Goal: Task Accomplishment & Management: Complete application form

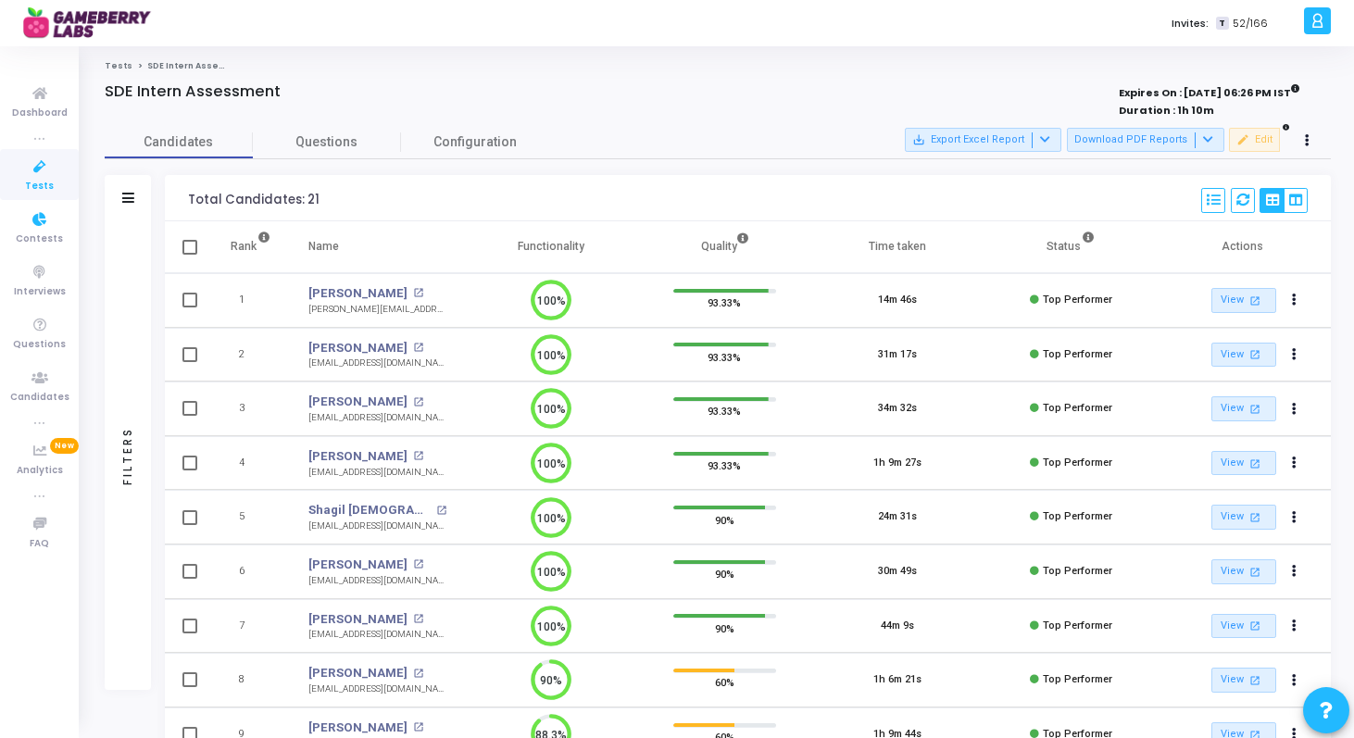
click at [42, 173] on icon at bounding box center [39, 167] width 39 height 23
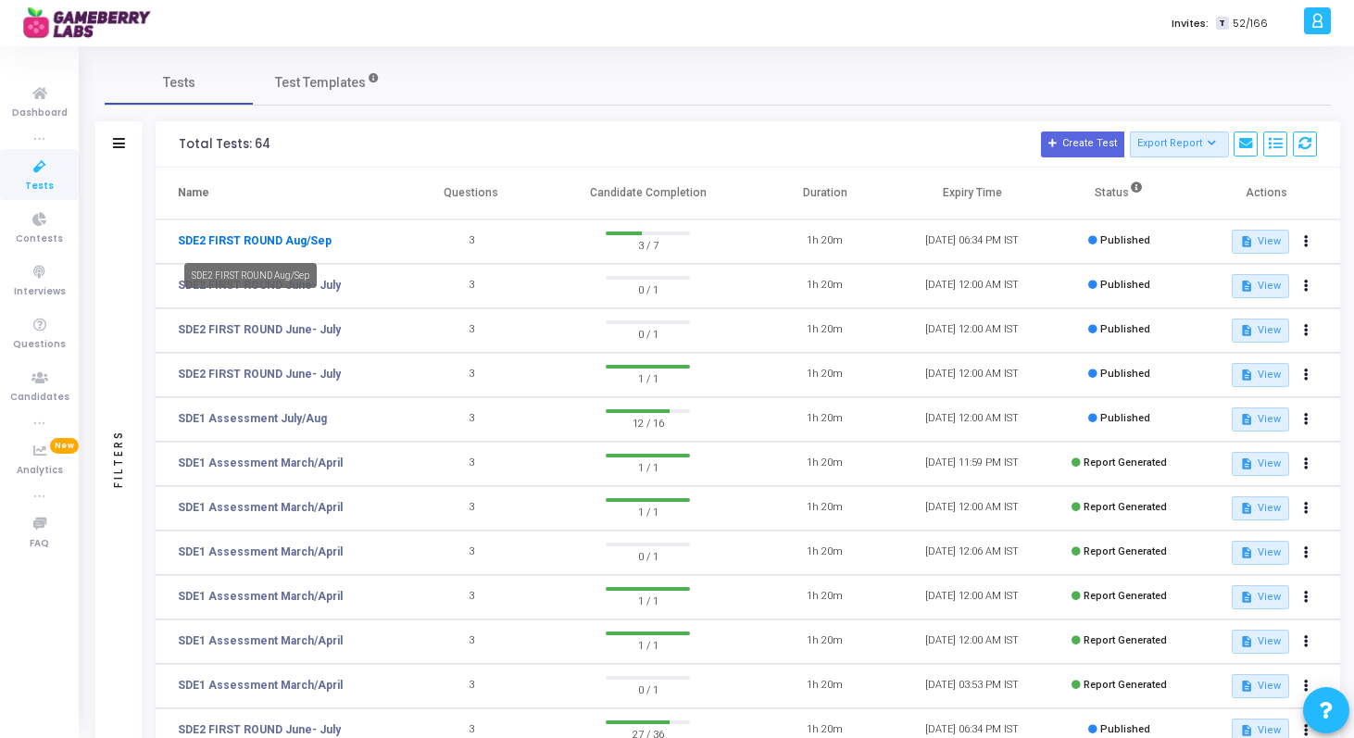
click at [298, 238] on link "SDE2 FIRST ROUND Aug/Sep" at bounding box center [255, 240] width 154 height 17
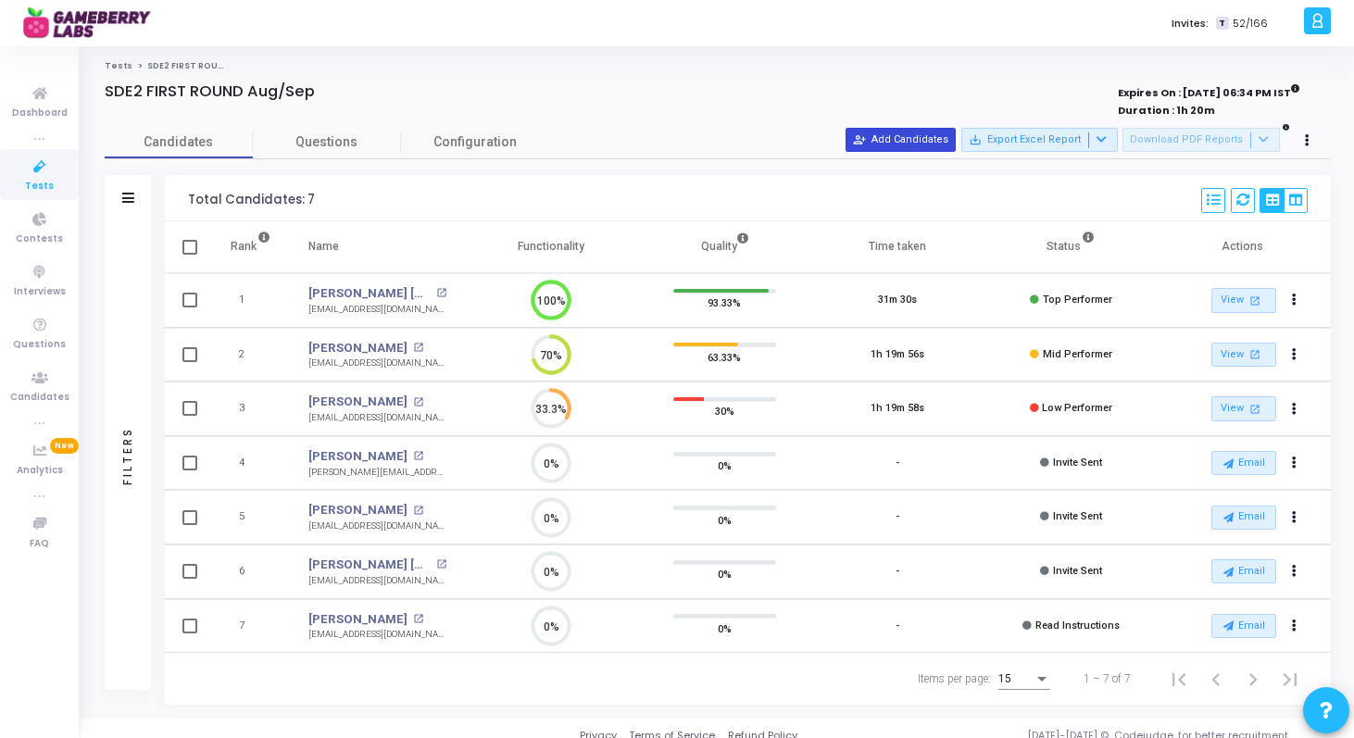
click at [916, 131] on button "person_add_alt Add Candidates" at bounding box center [900, 140] width 110 height 24
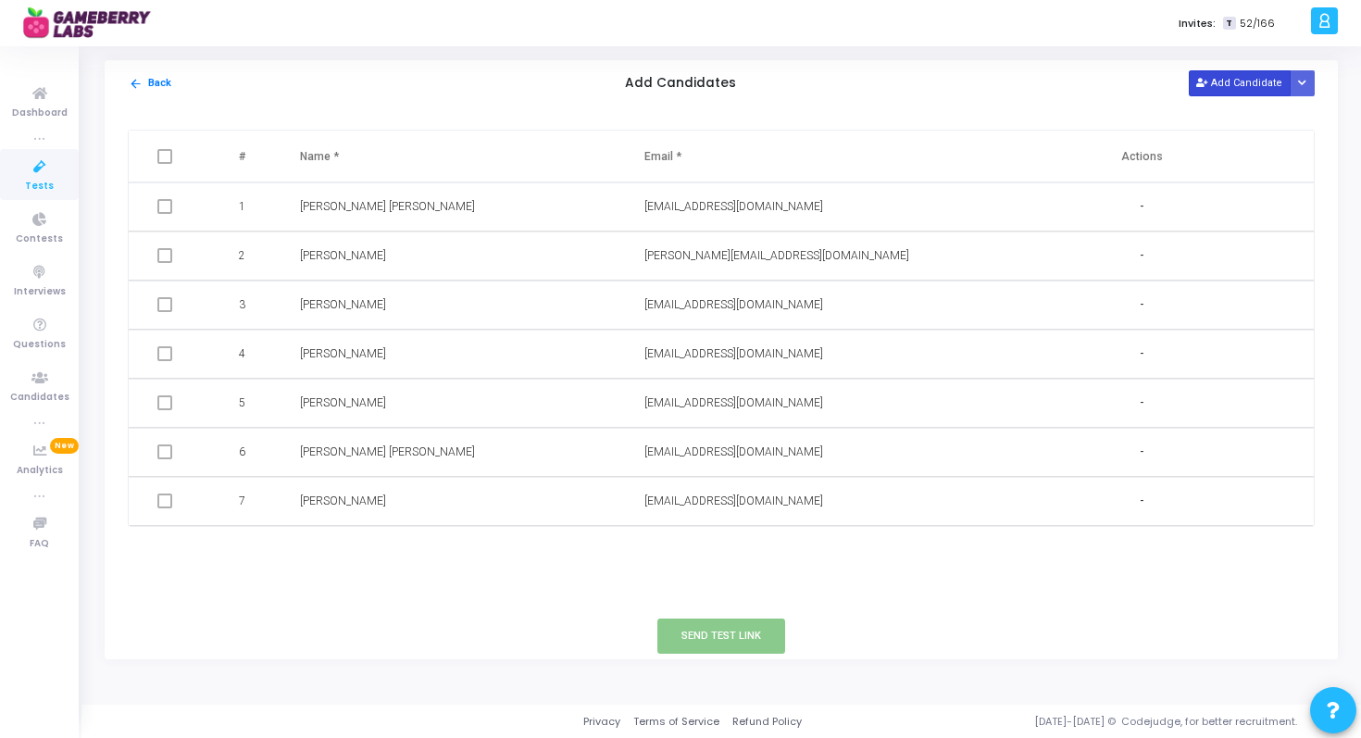
click at [1233, 84] on button "Add Candidate" at bounding box center [1240, 82] width 102 height 25
click at [390, 562] on input "text" at bounding box center [406, 550] width 212 height 31
paste input "[PERSON_NAME]"
type input "[PERSON_NAME]"
click at [718, 545] on input "text" at bounding box center [750, 550] width 212 height 31
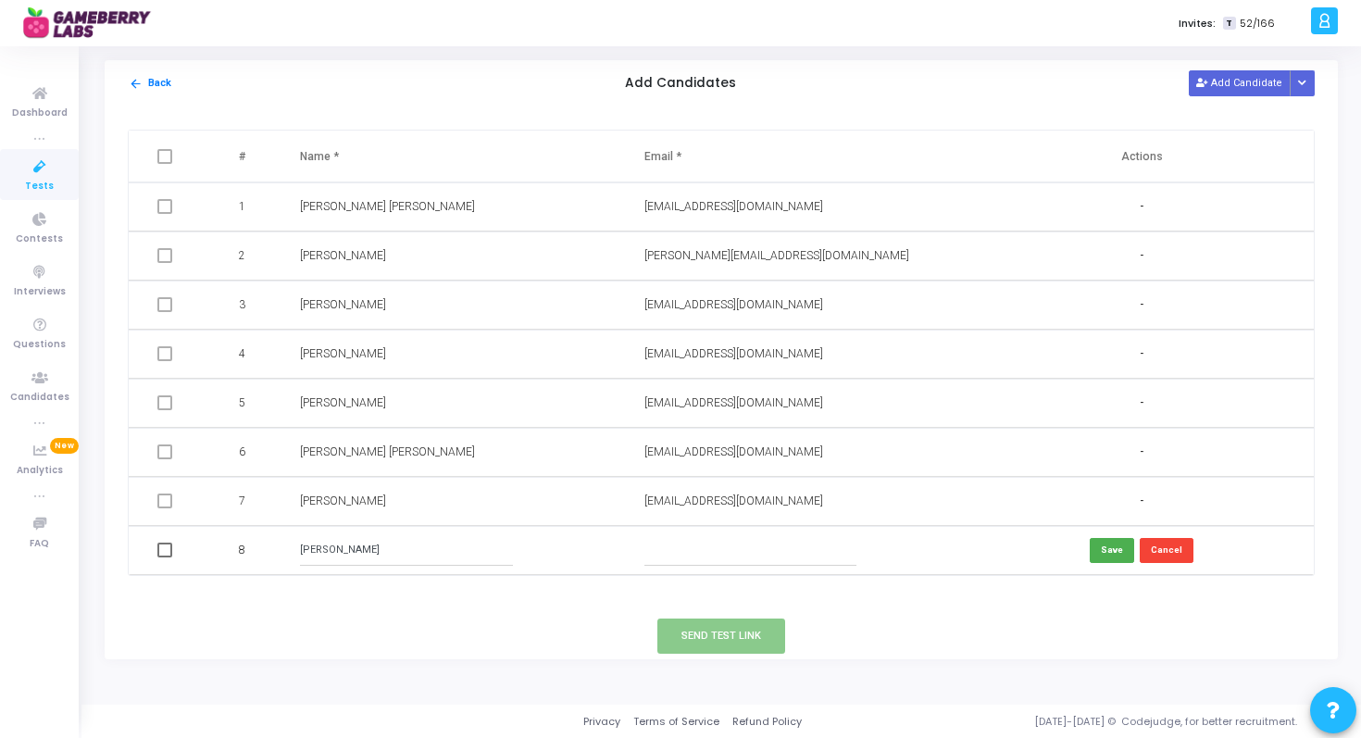
paste input "[EMAIL_ADDRESS][DOMAIN_NAME]"
type input "[EMAIL_ADDRESS][DOMAIN_NAME]"
click at [1102, 550] on button "Save" at bounding box center [1112, 550] width 44 height 25
click at [162, 552] on span at bounding box center [164, 550] width 15 height 15
click at [164, 557] on input "checkbox" at bounding box center [164, 557] width 1 height 1
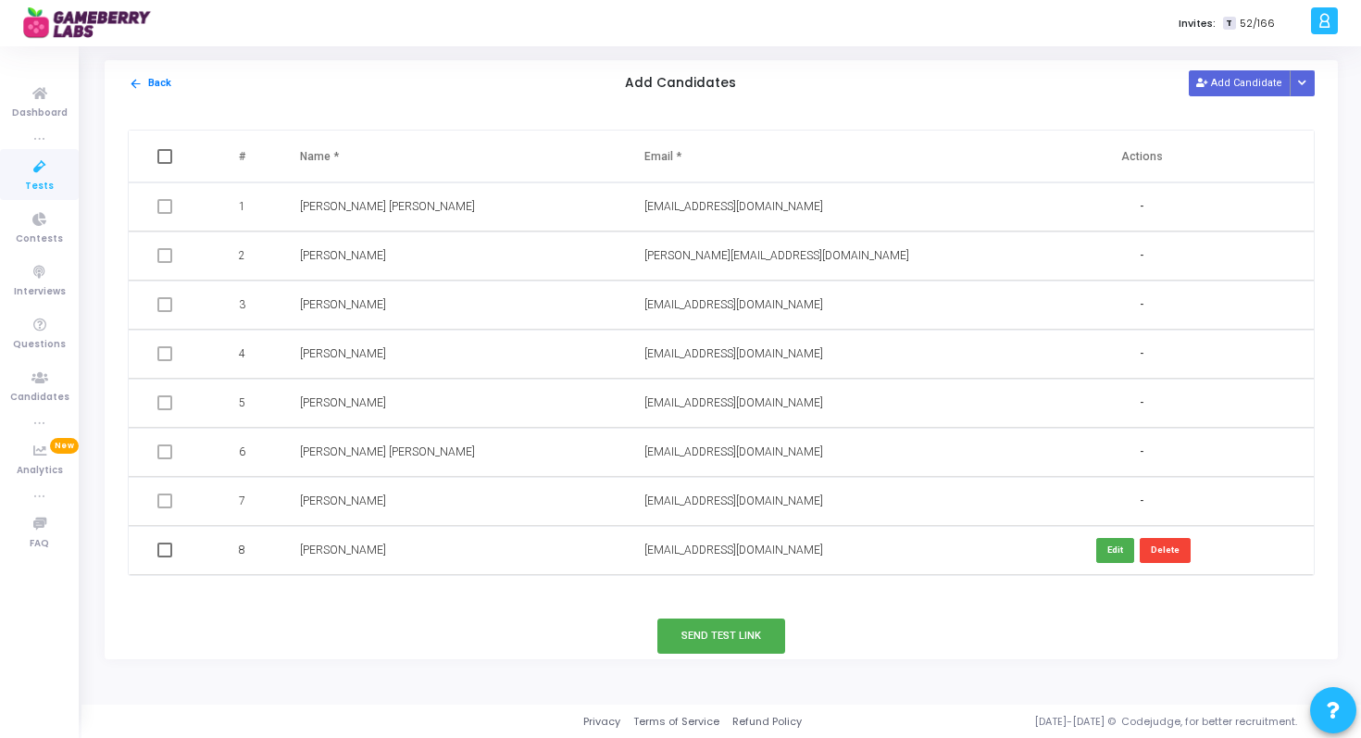
checkbox input "true"
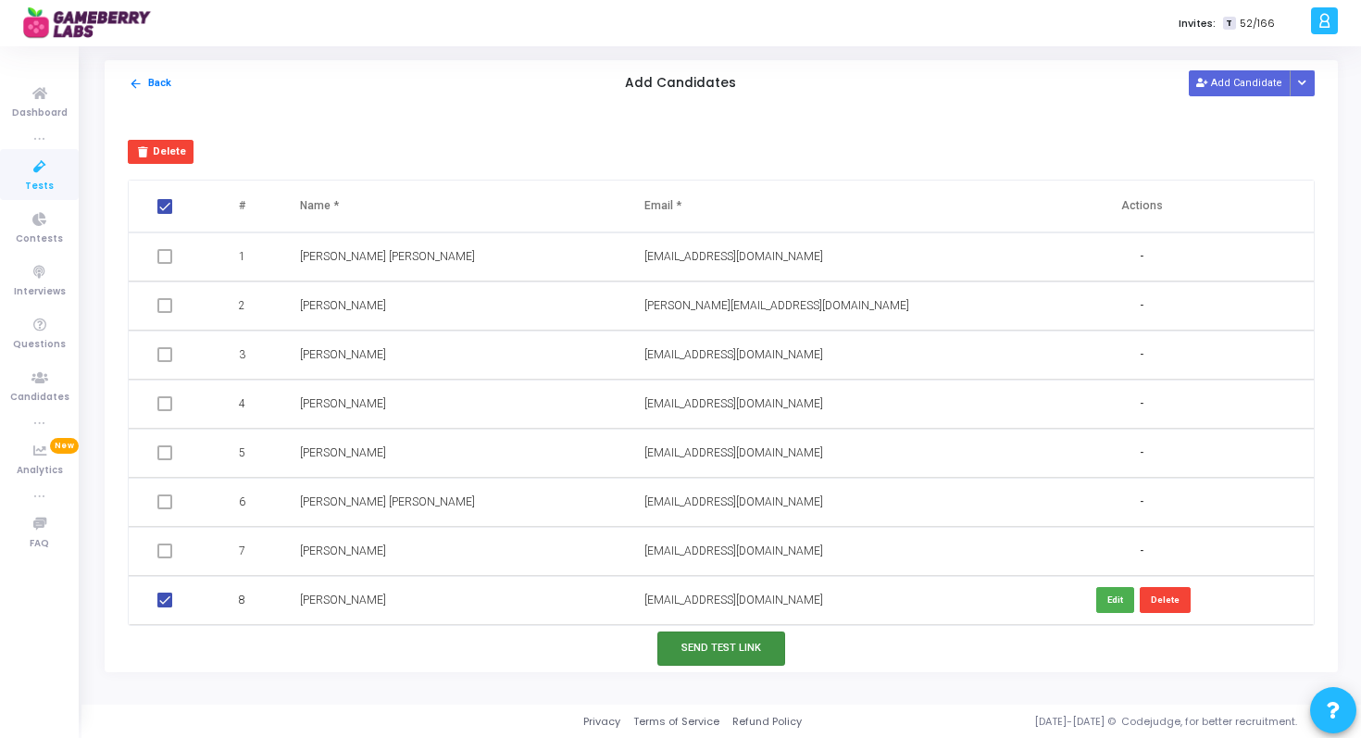
click at [758, 647] on button "Send Test Link" at bounding box center [721, 648] width 128 height 34
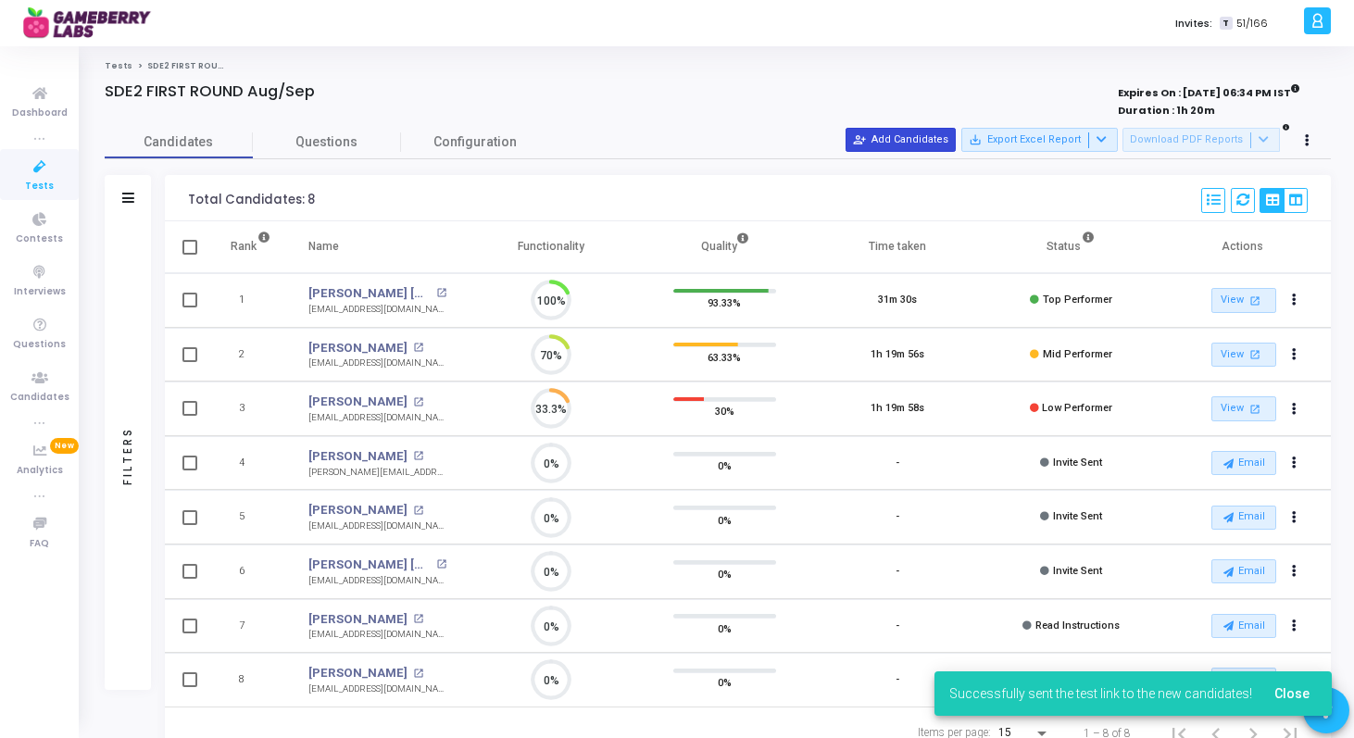
click at [917, 144] on button "person_add_alt Add Candidates" at bounding box center [900, 140] width 110 height 24
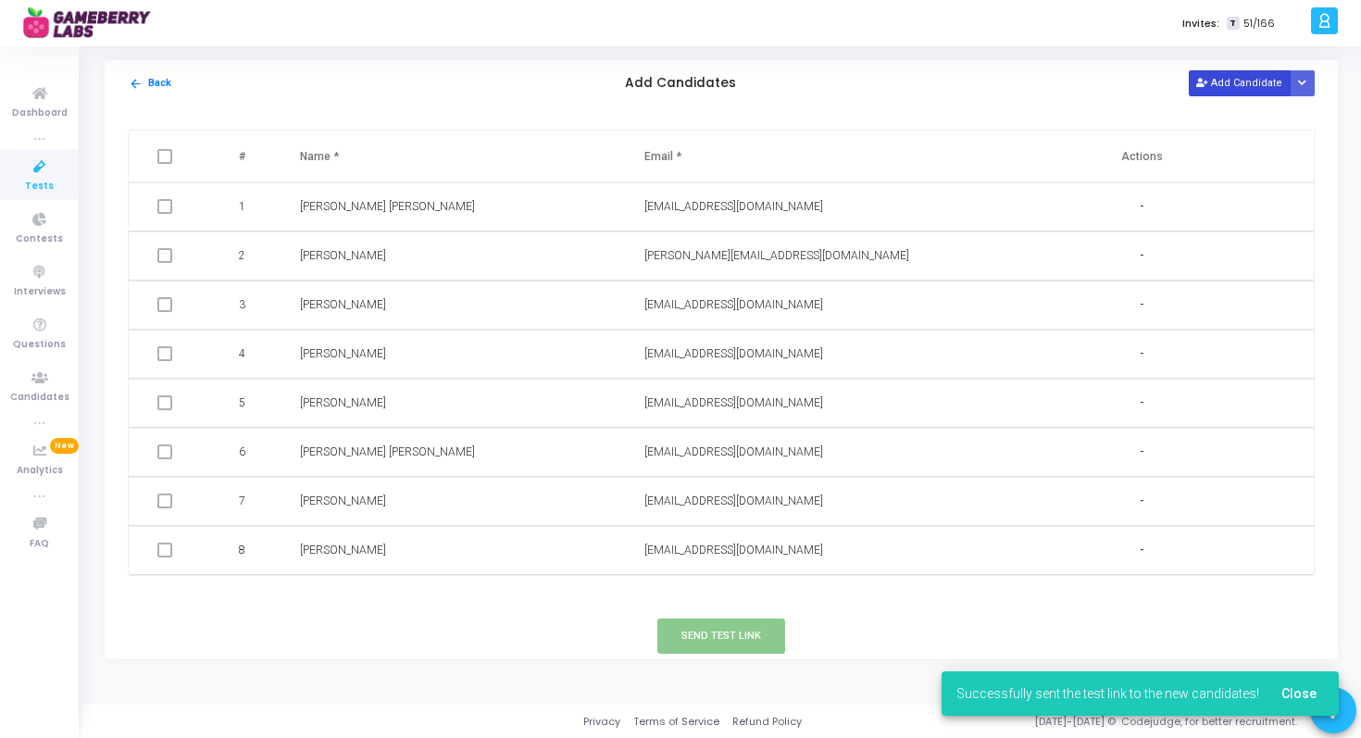
click at [1215, 84] on button "Add Candidate" at bounding box center [1240, 82] width 102 height 25
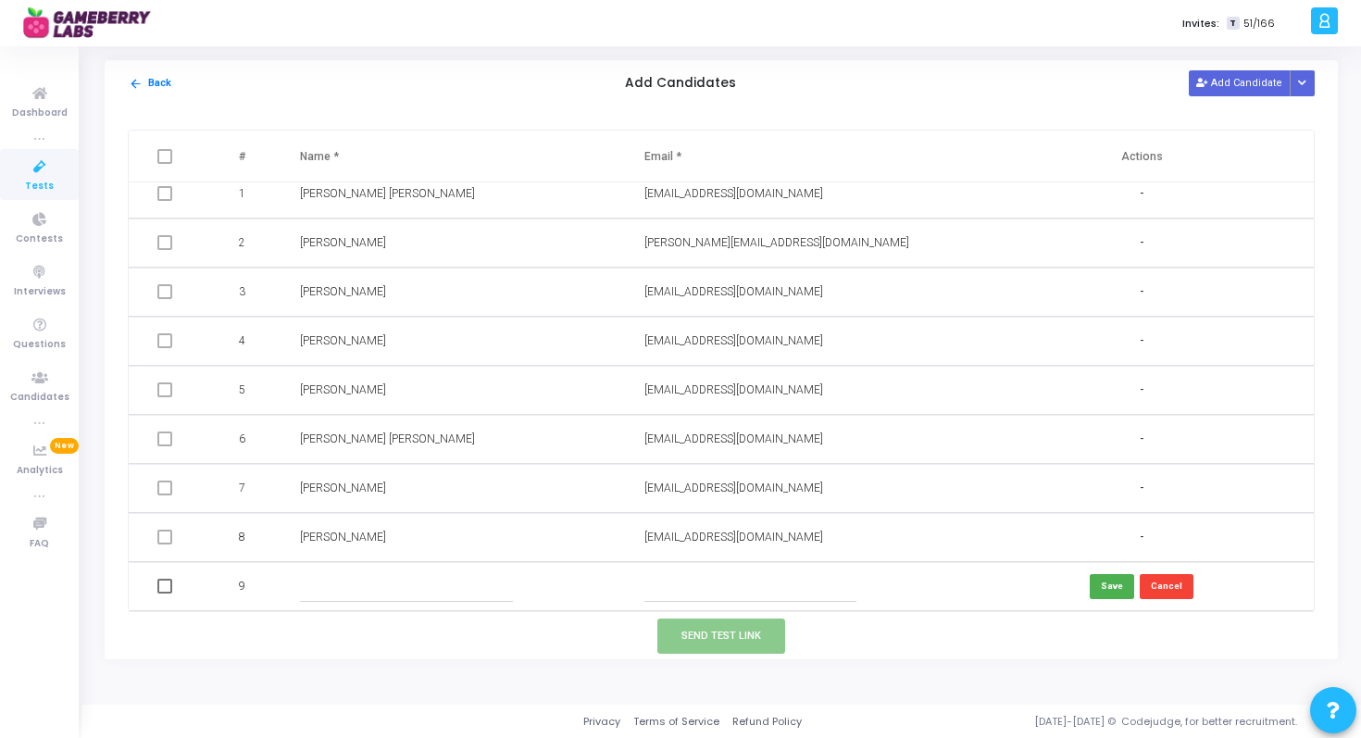
click at [373, 589] on input "text" at bounding box center [406, 586] width 212 height 31
paste input "[PERSON_NAME]"
type input "[PERSON_NAME]"
click at [702, 579] on input "text" at bounding box center [750, 586] width 212 height 31
paste input "[EMAIL_ADDRESS][DOMAIN_NAME]"
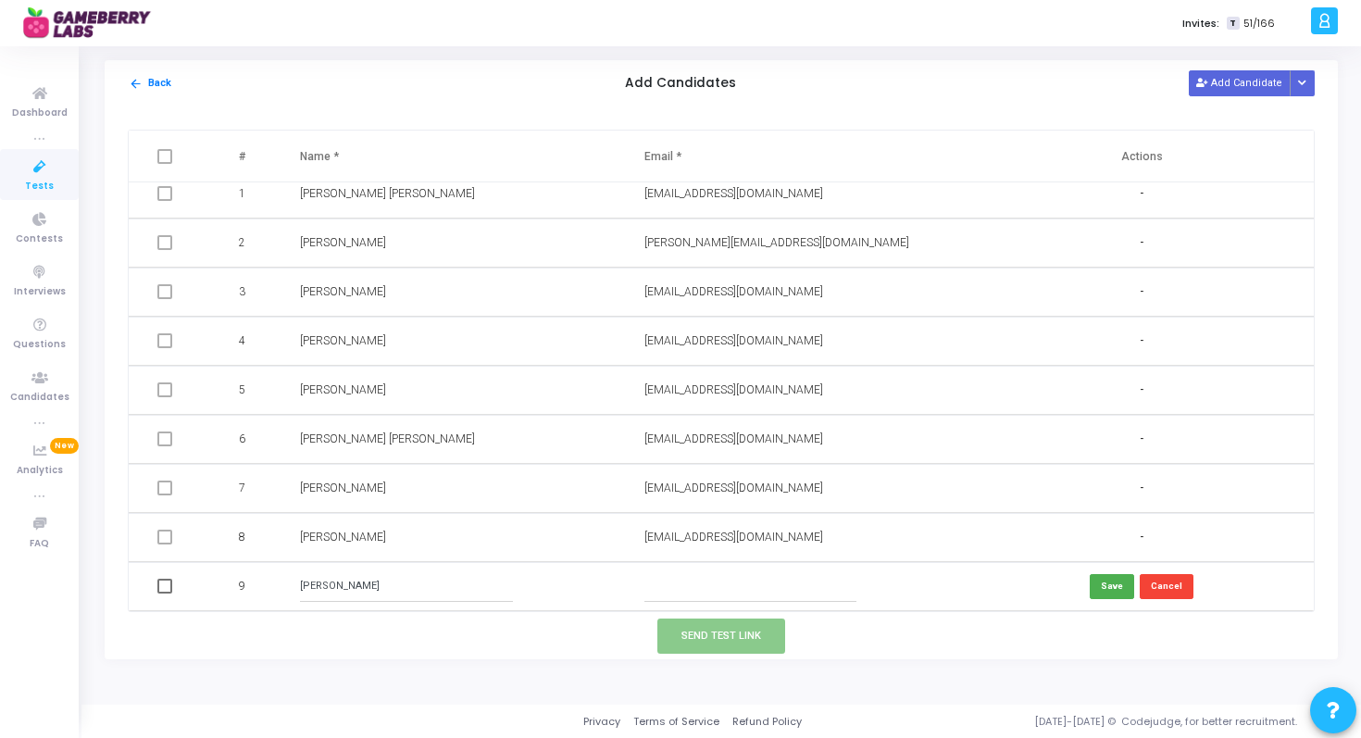
type input "[EMAIL_ADDRESS][DOMAIN_NAME]"
click at [1108, 581] on button "Save" at bounding box center [1112, 586] width 44 height 25
click at [168, 588] on span at bounding box center [164, 586] width 15 height 15
click at [165, 593] on input "checkbox" at bounding box center [164, 593] width 1 height 1
checkbox input "true"
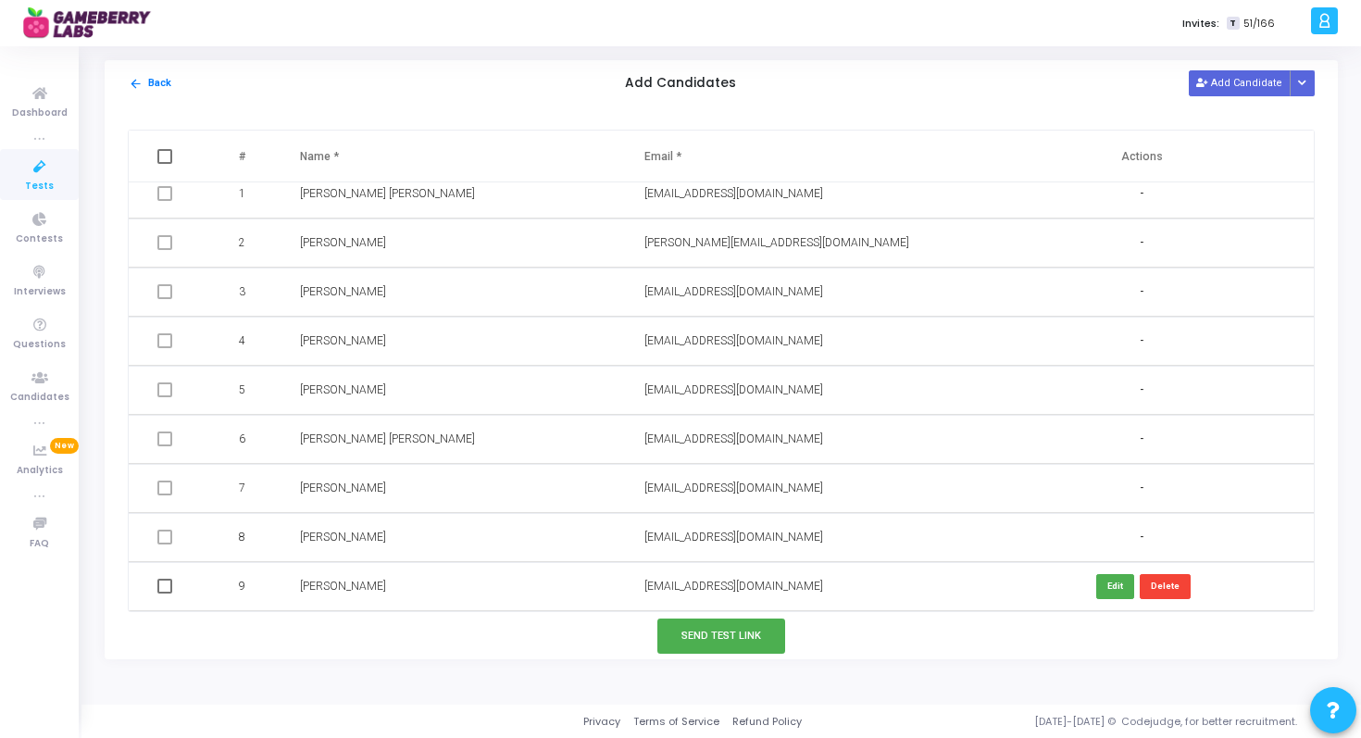
checkbox input "true"
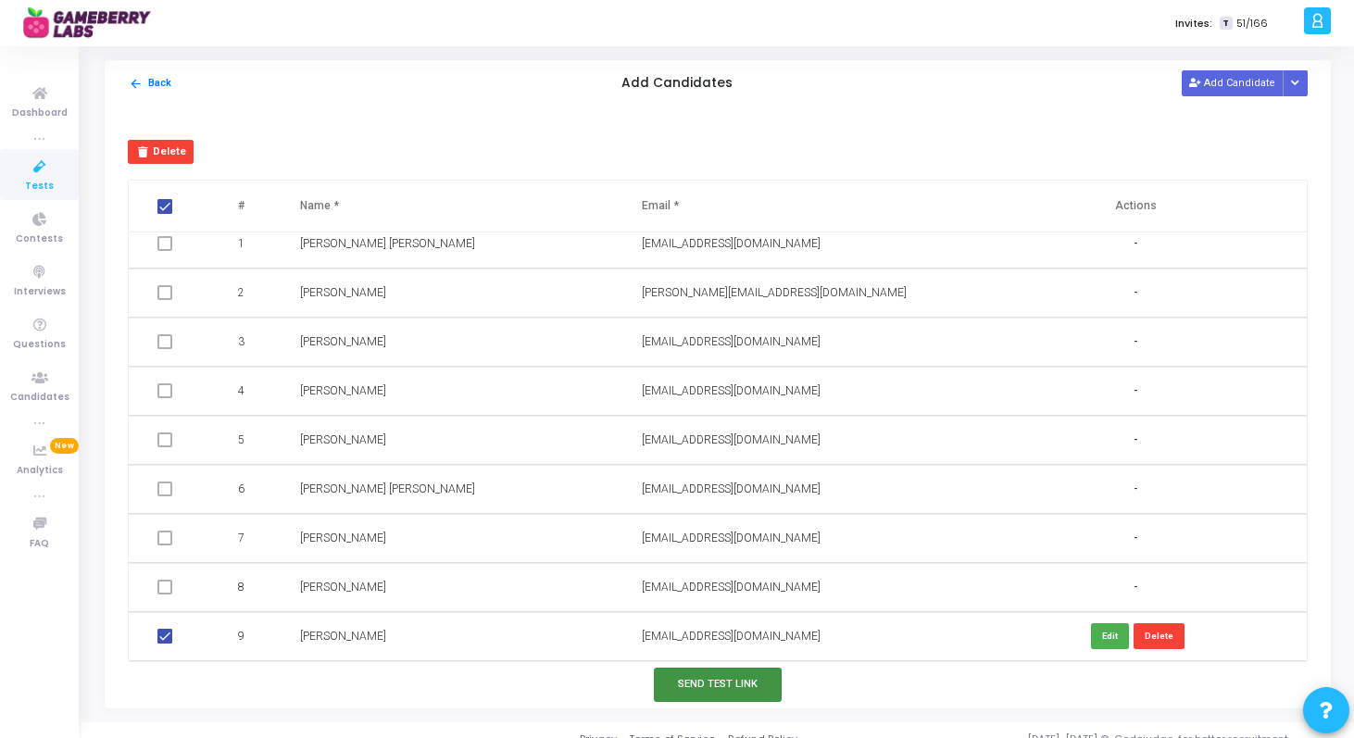
click at [723, 696] on button "Send Test Link" at bounding box center [718, 685] width 128 height 34
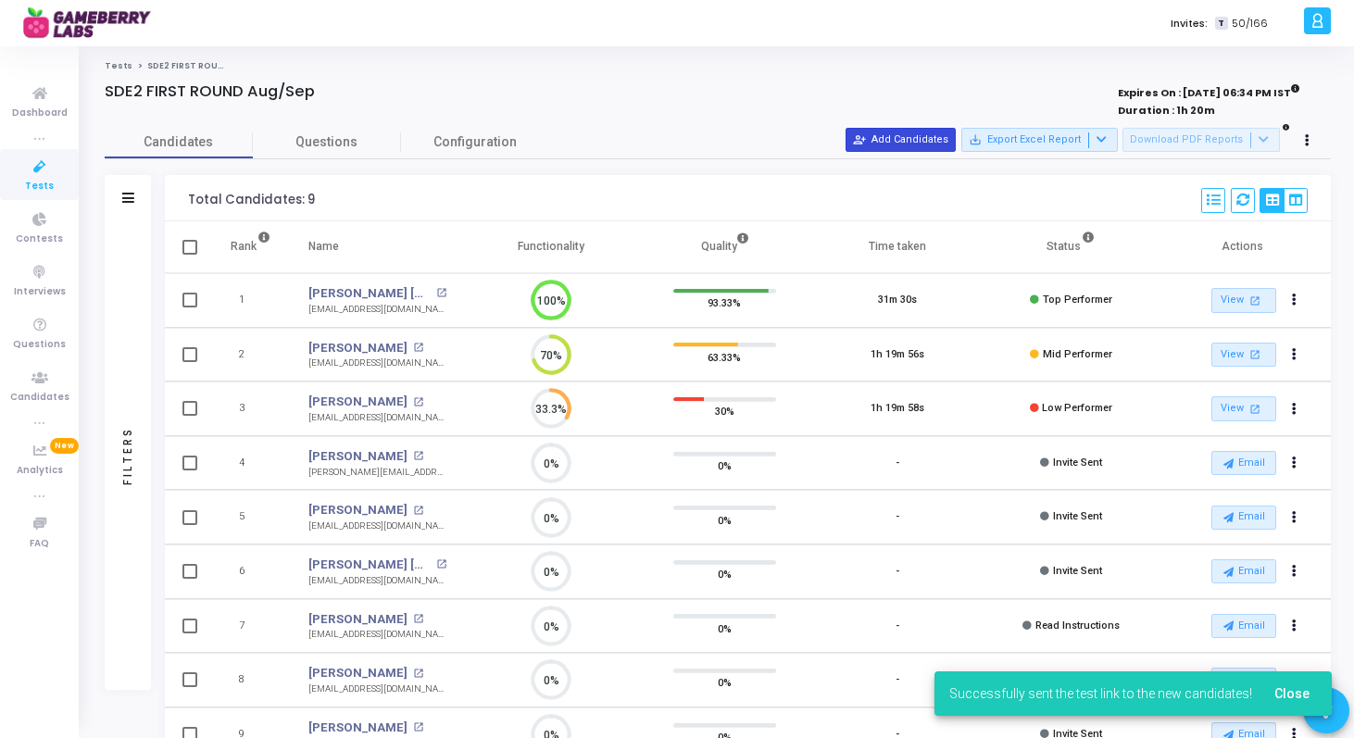
click at [914, 138] on button "person_add_alt Add Candidates" at bounding box center [900, 140] width 110 height 24
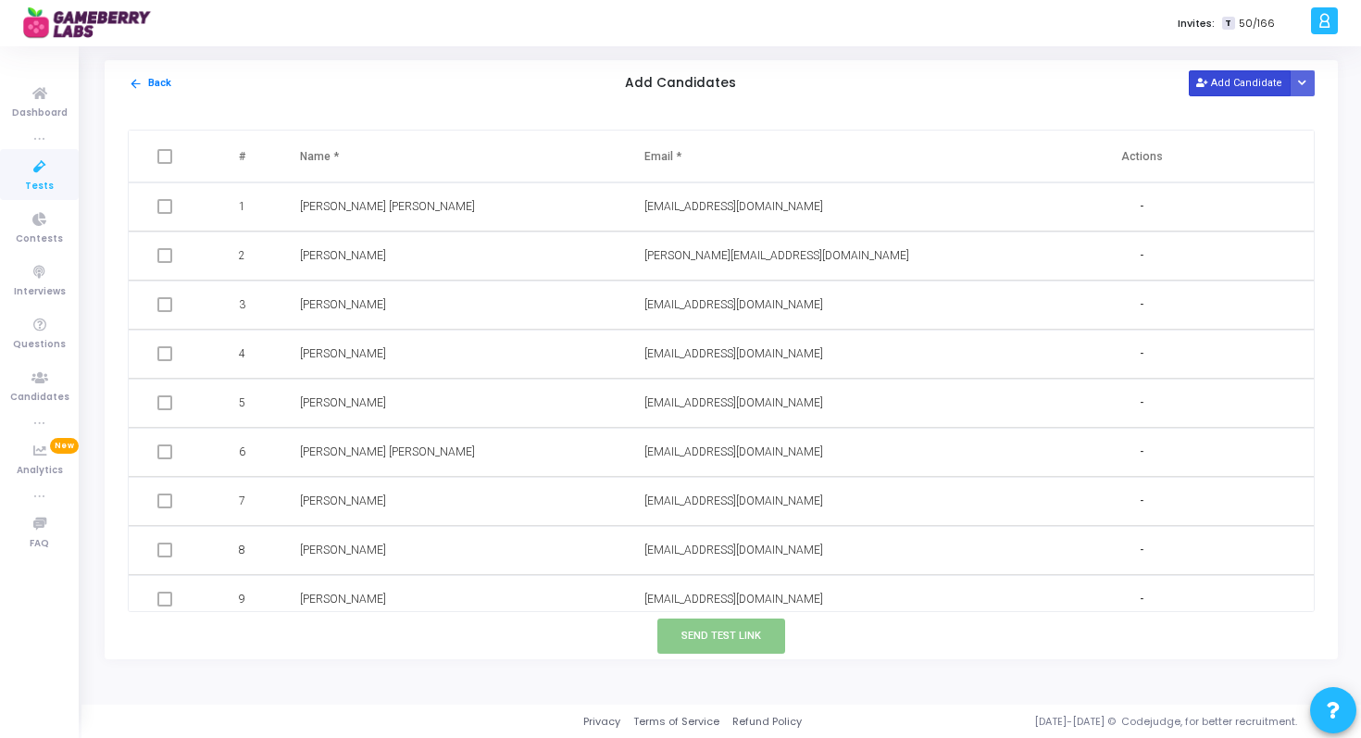
click at [1228, 89] on button "Add Candidate" at bounding box center [1240, 82] width 102 height 25
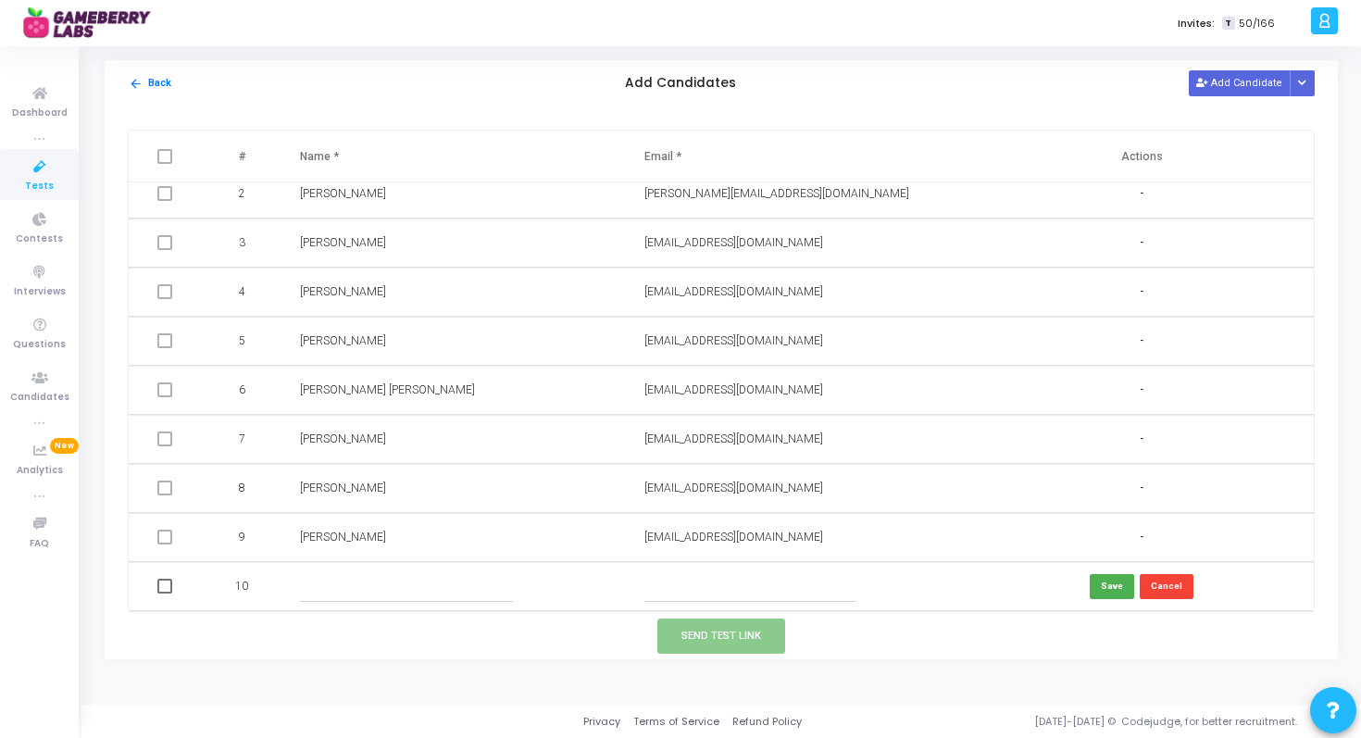
click at [347, 583] on input "text" at bounding box center [406, 586] width 212 height 31
paste input "[PERSON_NAME]"
type input "[PERSON_NAME]"
click at [650, 584] on input "text" at bounding box center [750, 586] width 212 height 31
paste input "[EMAIL_ADDRESS][DOMAIN_NAME]"
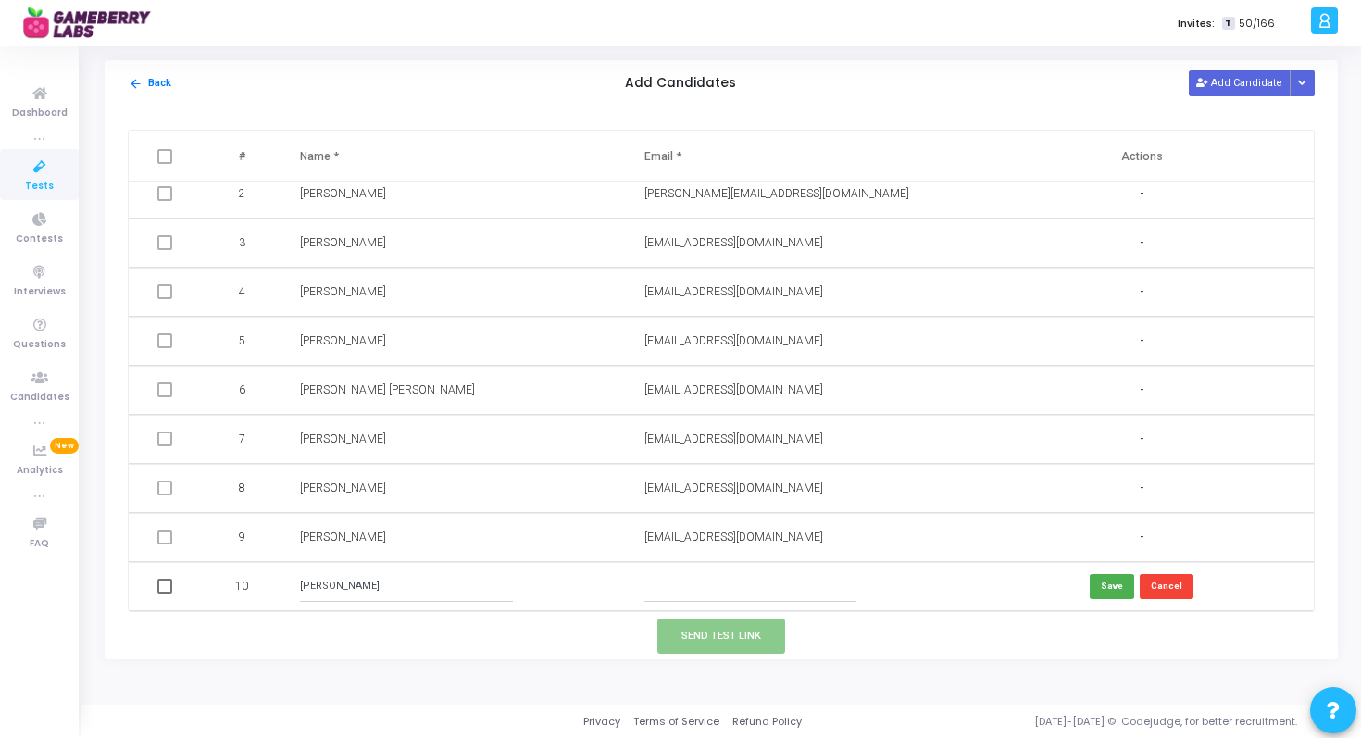
type input "[EMAIL_ADDRESS][DOMAIN_NAME]"
click at [1106, 586] on button "Save" at bounding box center [1112, 586] width 44 height 25
click at [164, 586] on span at bounding box center [164, 586] width 15 height 15
click at [164, 593] on input "checkbox" at bounding box center [164, 593] width 1 height 1
checkbox input "true"
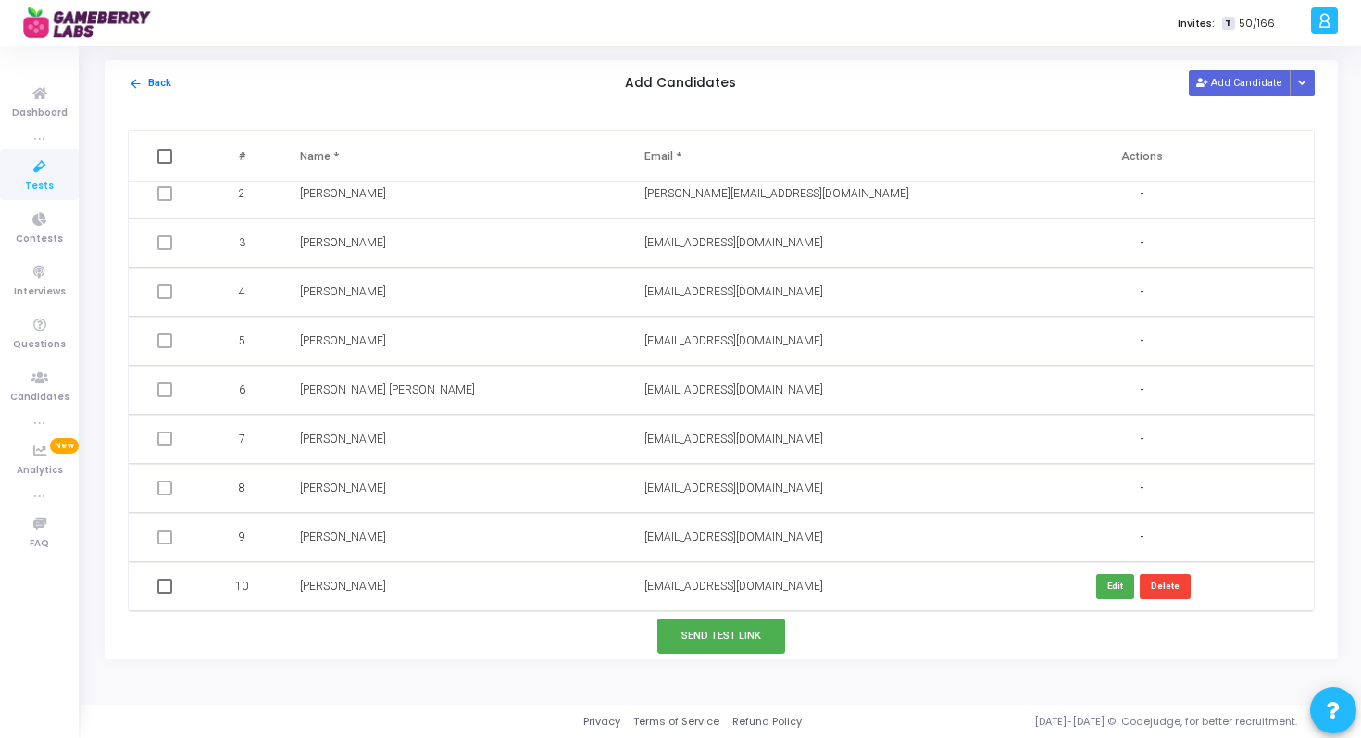
checkbox input "true"
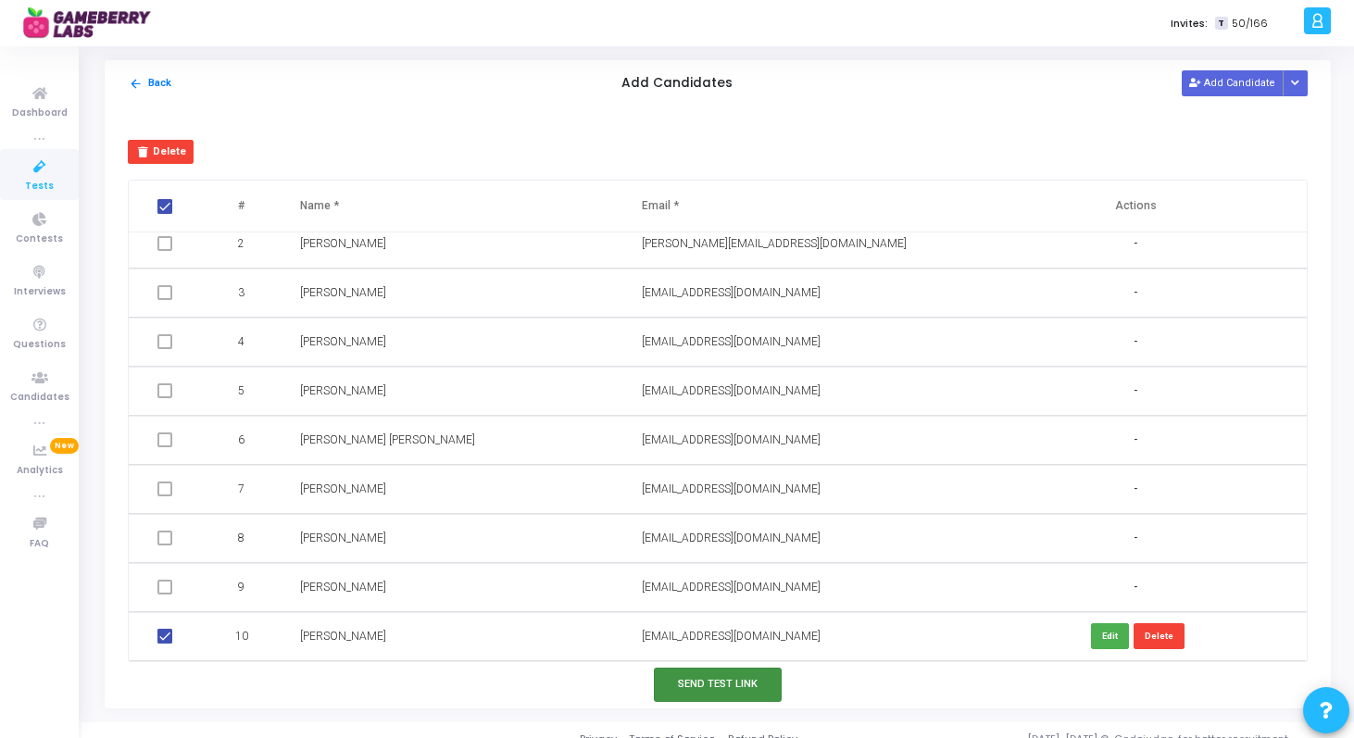
click at [713, 678] on button "Send Test Link" at bounding box center [718, 685] width 128 height 34
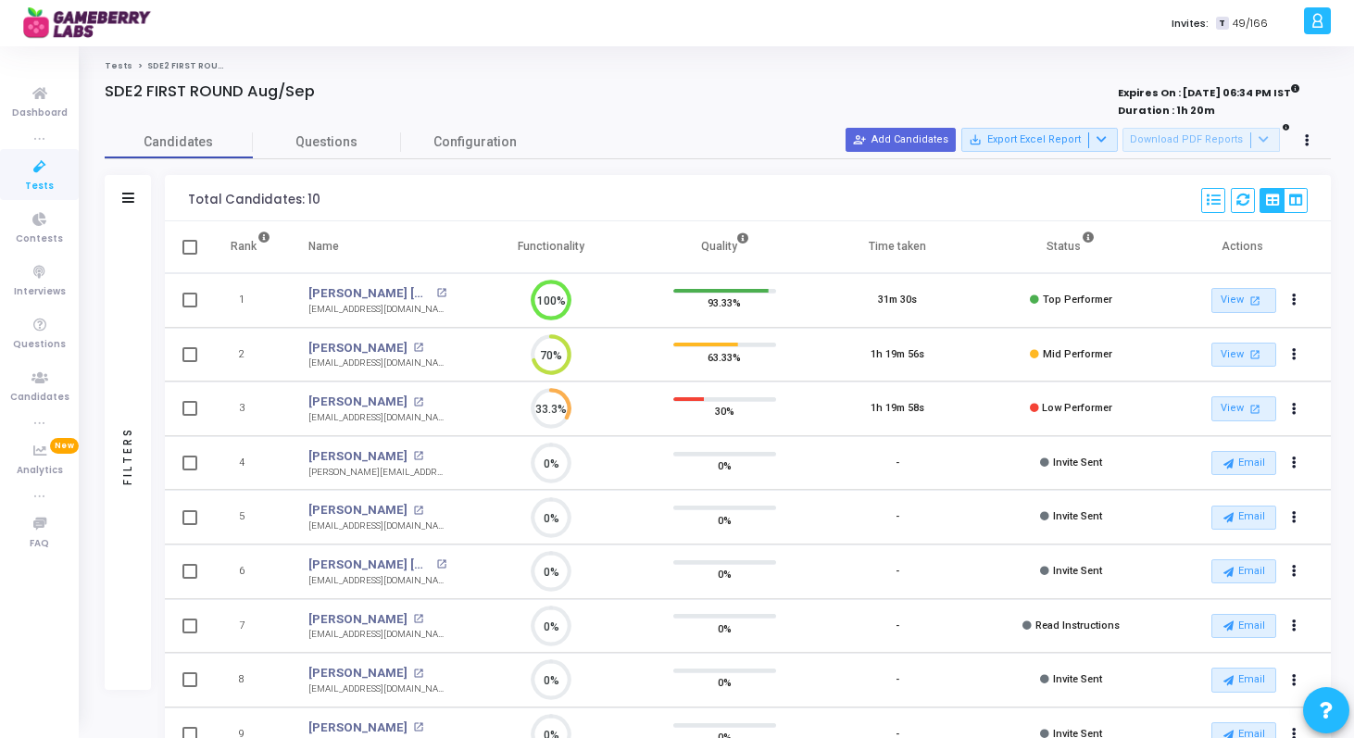
click at [36, 177] on icon at bounding box center [39, 167] width 39 height 23
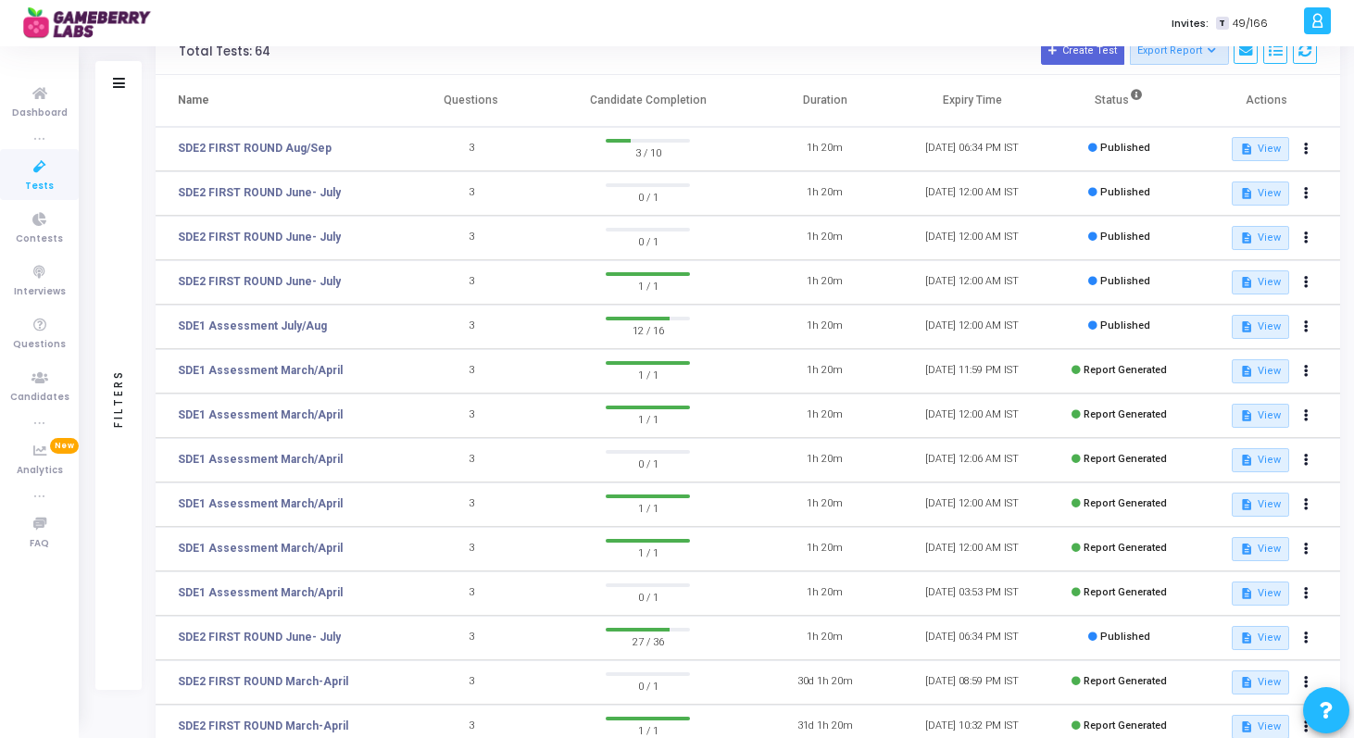
scroll to position [105, 0]
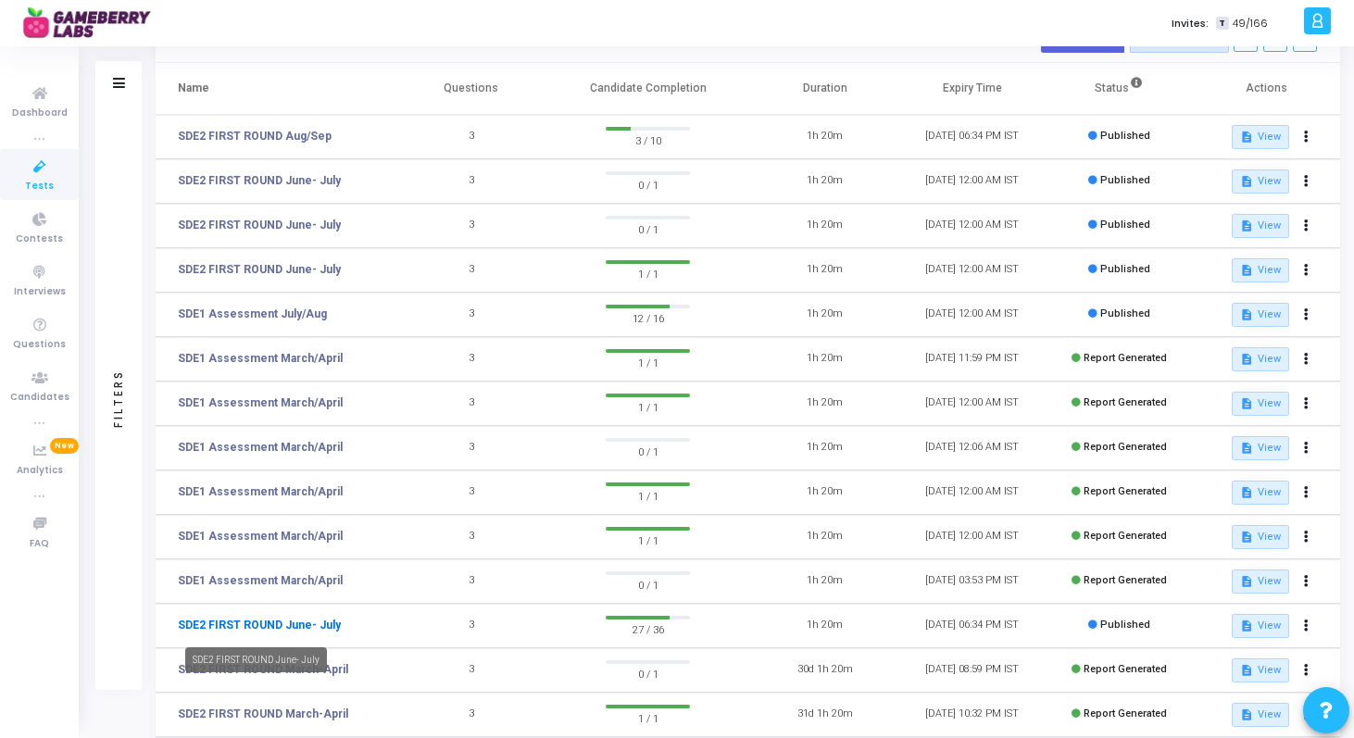
click at [249, 618] on link "SDE2 FIRST ROUND June- July" at bounding box center [259, 625] width 163 height 17
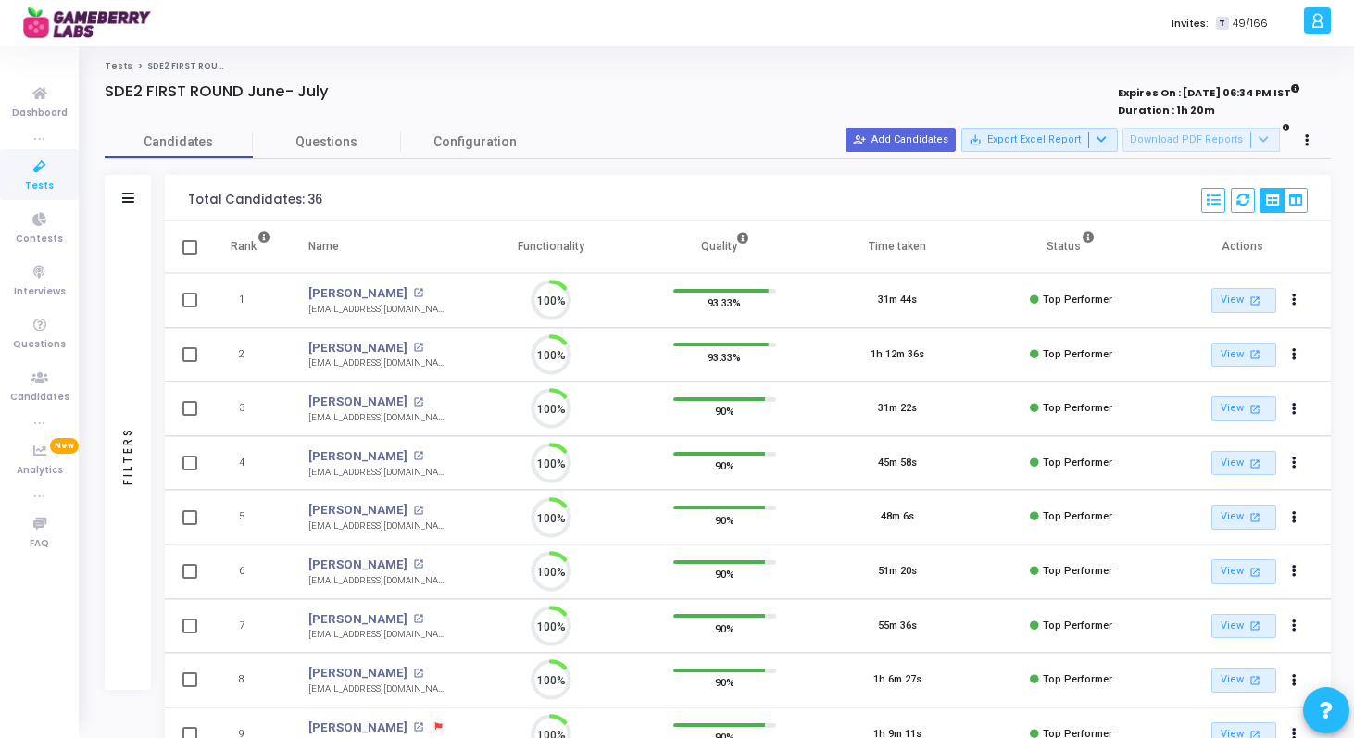
scroll to position [39, 47]
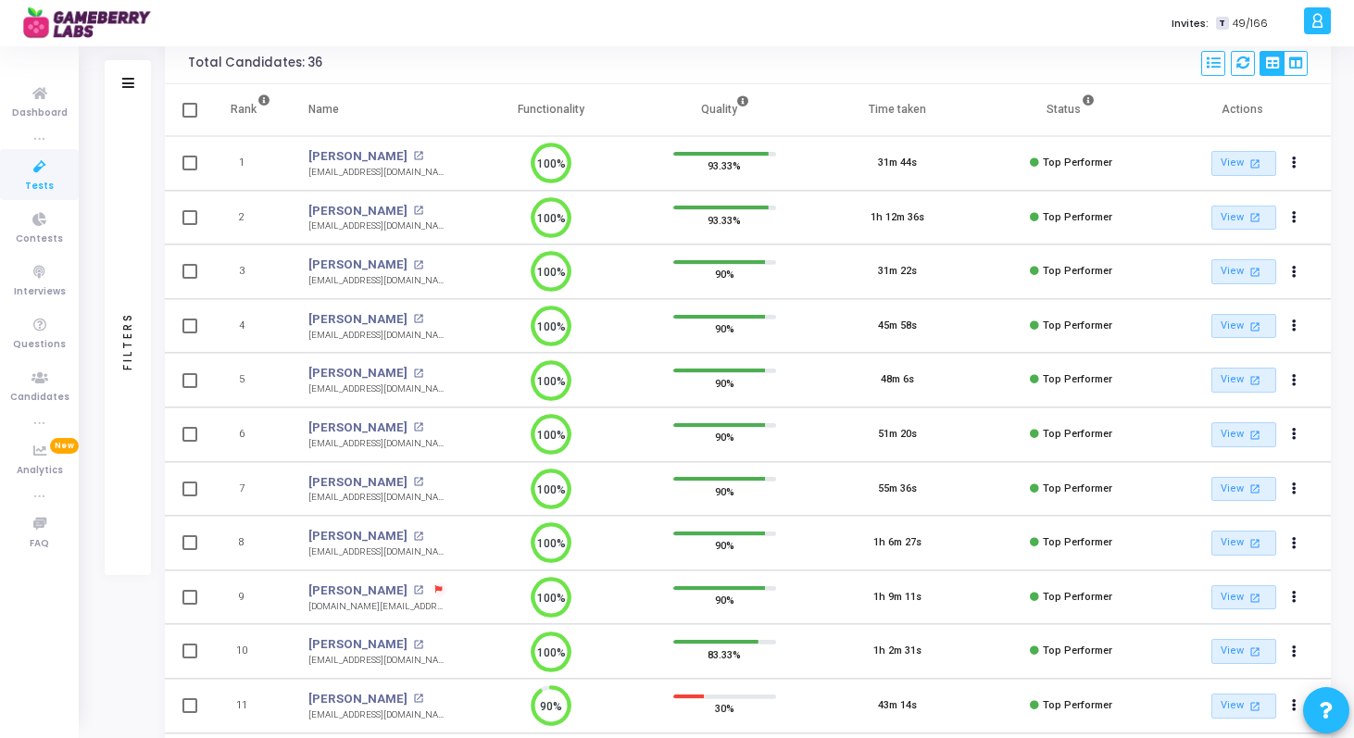
click at [45, 171] on icon at bounding box center [39, 167] width 39 height 23
